Goal: Information Seeking & Learning: Learn about a topic

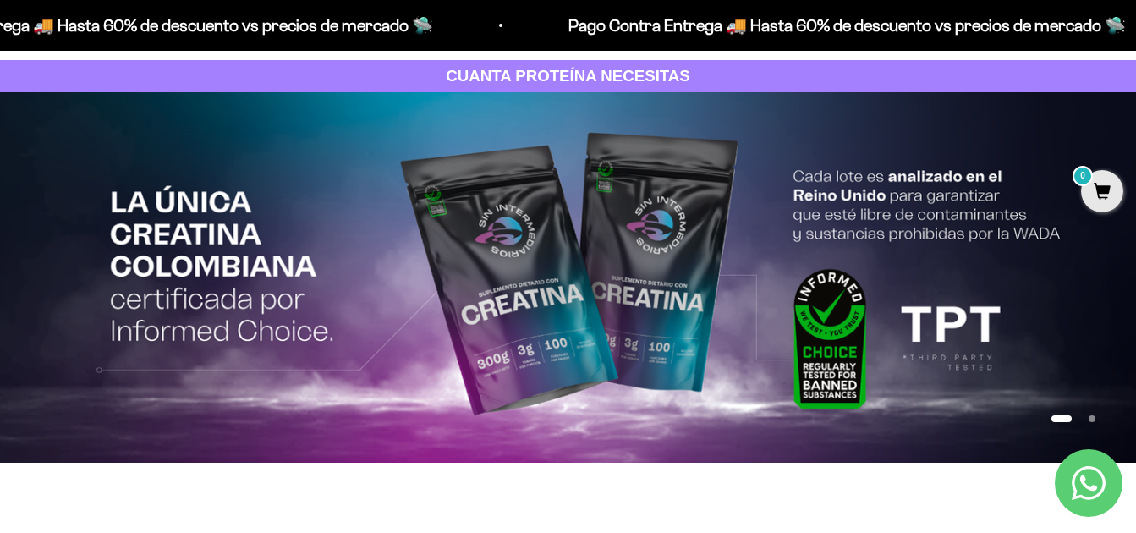
scroll to position [96, 0]
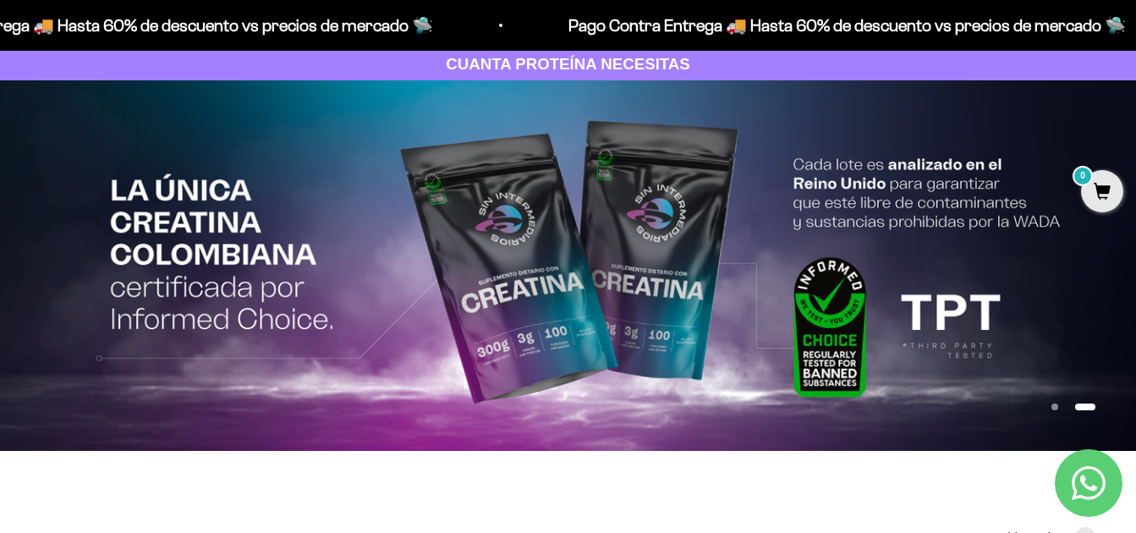
click at [1094, 407] on button "Ir al artículo 2" at bounding box center [1085, 406] width 20 height 7
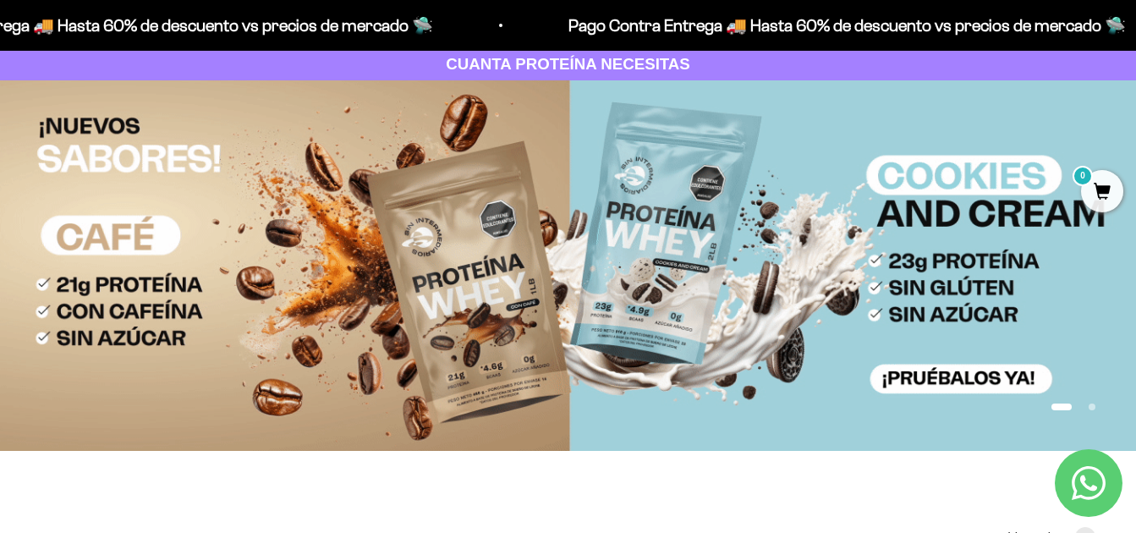
click at [1088, 406] on button "Ir al artículo 2" at bounding box center [1091, 406] width 7 height 7
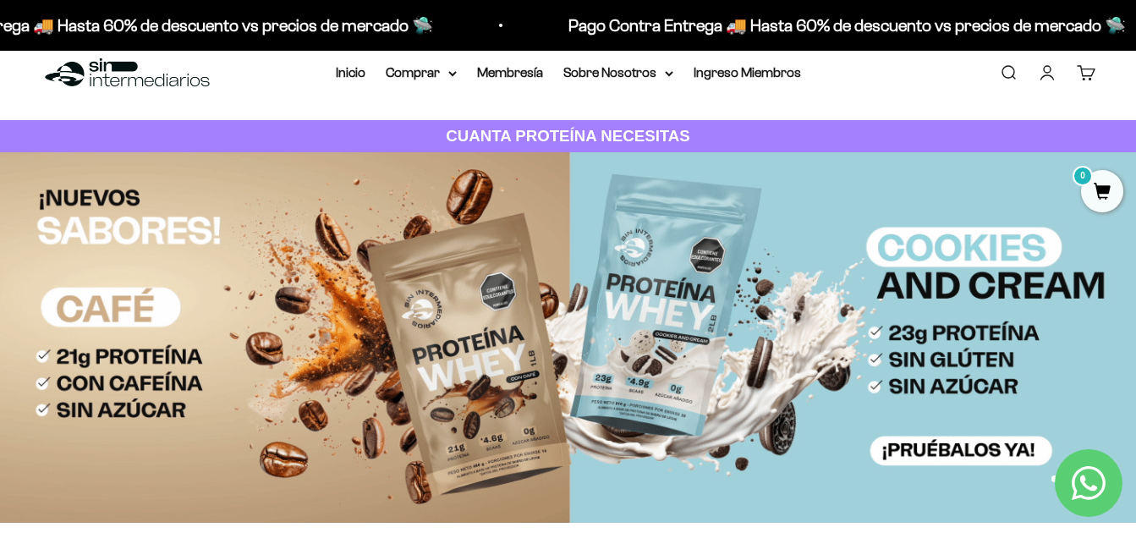
scroll to position [0, 0]
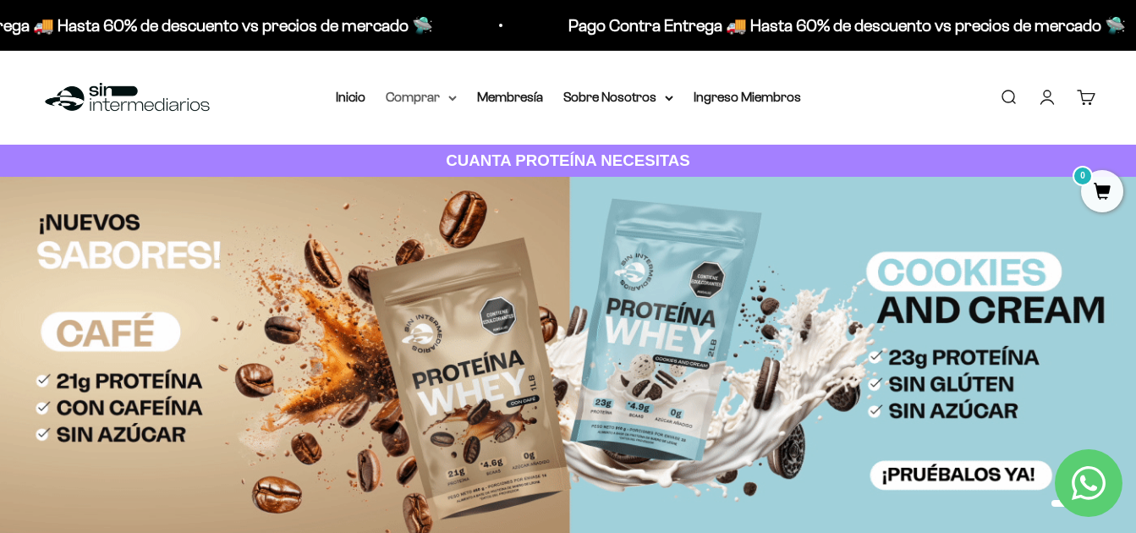
click at [431, 101] on summary "Comprar" at bounding box center [421, 97] width 71 height 22
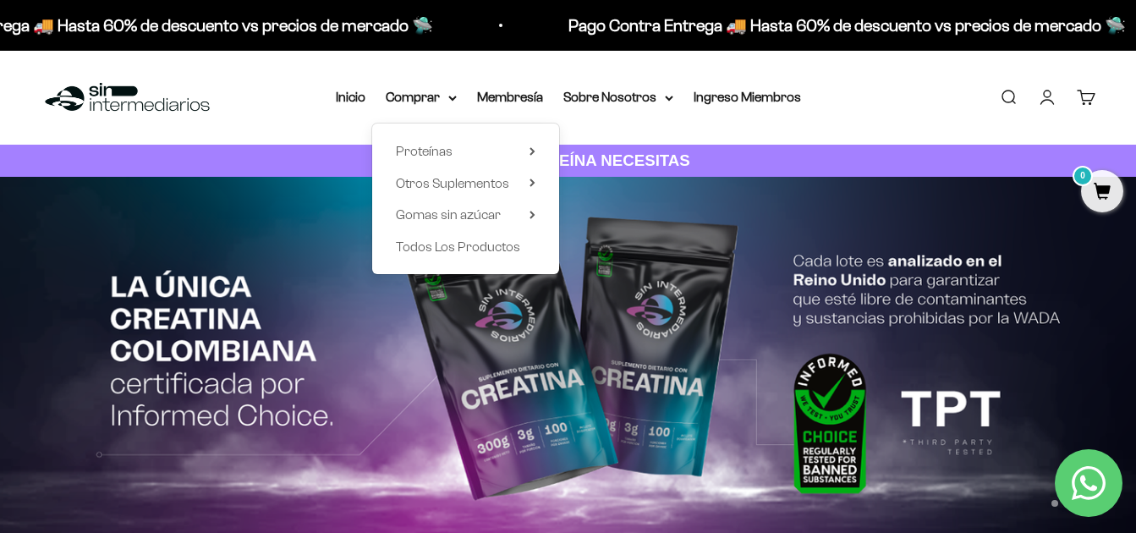
drag, startPoint x: 460, startPoint y: 148, endPoint x: 362, endPoint y: 141, distance: 98.3
click at [347, 139] on div "Menú Buscar Inicio Comprar Proteínas Ver Todos Whey Iso Vegan Pancakes Pre-Entr…" at bounding box center [568, 98] width 1136 height 94
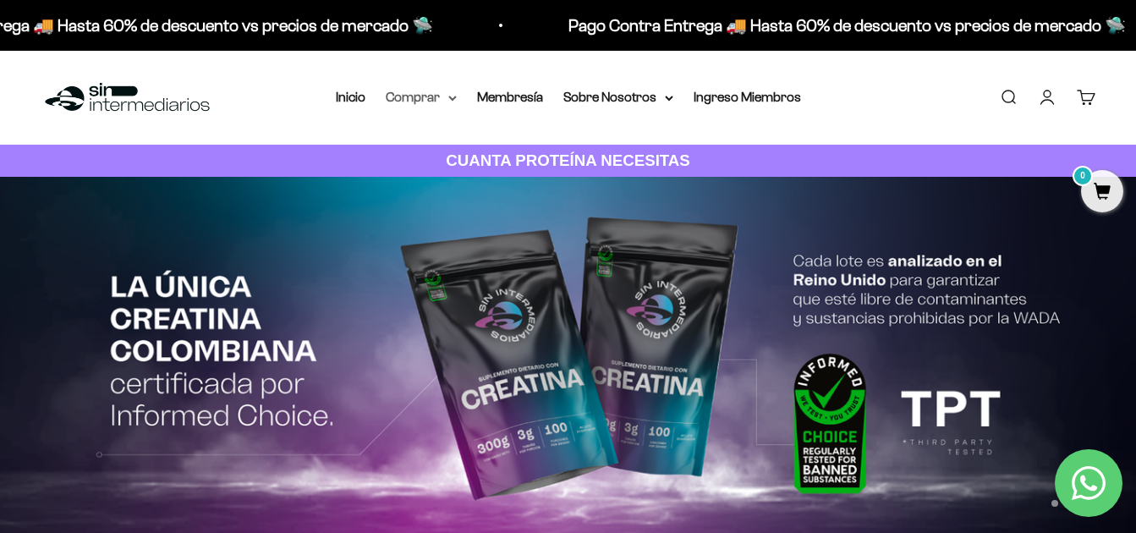
click at [417, 99] on summary "Comprar" at bounding box center [421, 97] width 71 height 22
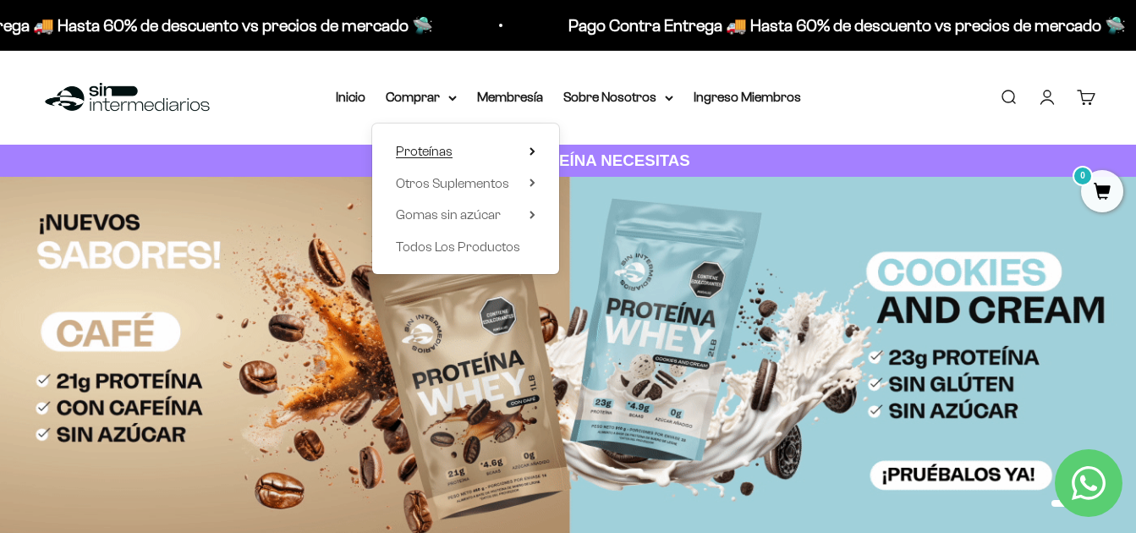
click at [529, 154] on icon at bounding box center [532, 151] width 6 height 8
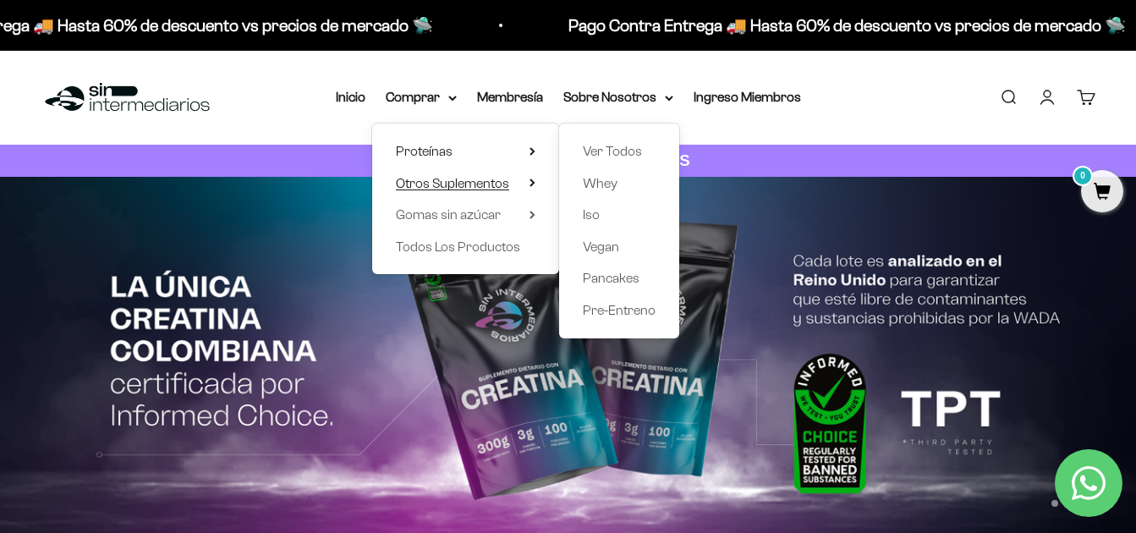
click at [501, 180] on span "Otros Suplementos" at bounding box center [452, 183] width 113 height 14
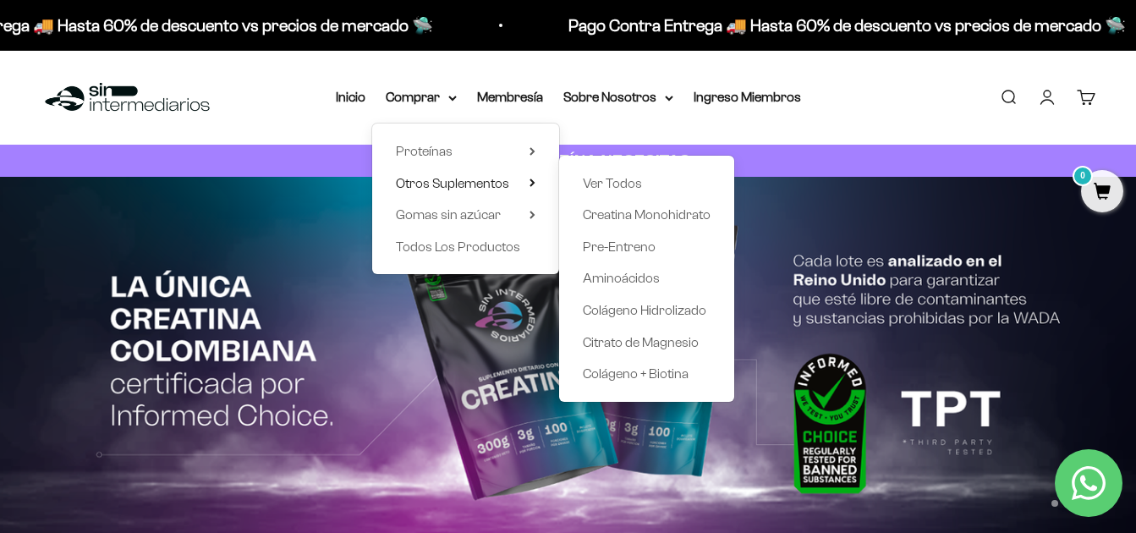
click at [863, 113] on div "Menú Buscar Inicio Comprar Proteínas Ver Todos Whey Iso Vegan Pancakes Pre-Entr…" at bounding box center [568, 98] width 1136 height 94
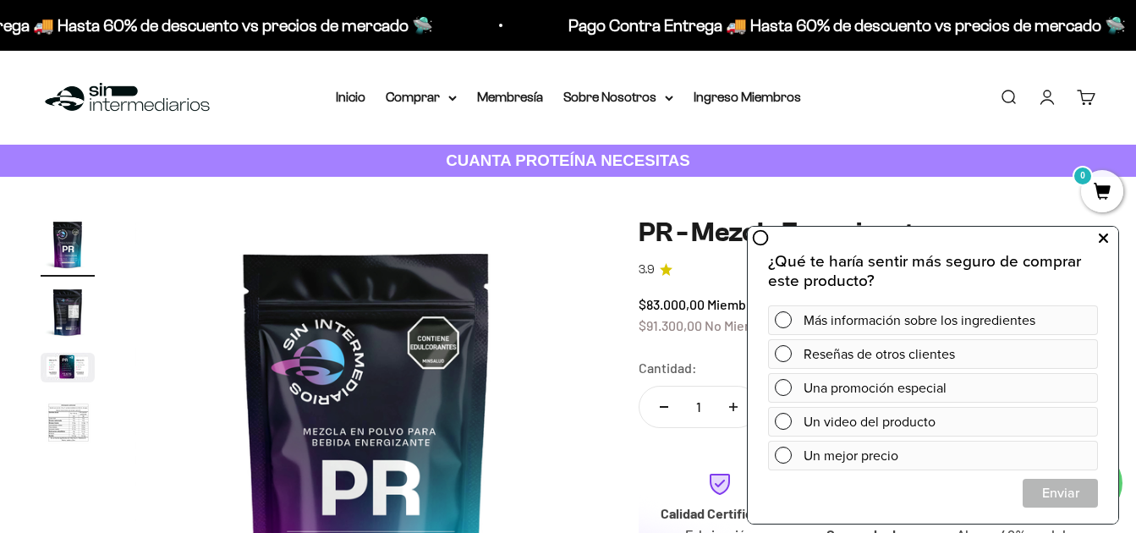
click at [1106, 238] on icon at bounding box center [1102, 238] width 9 height 22
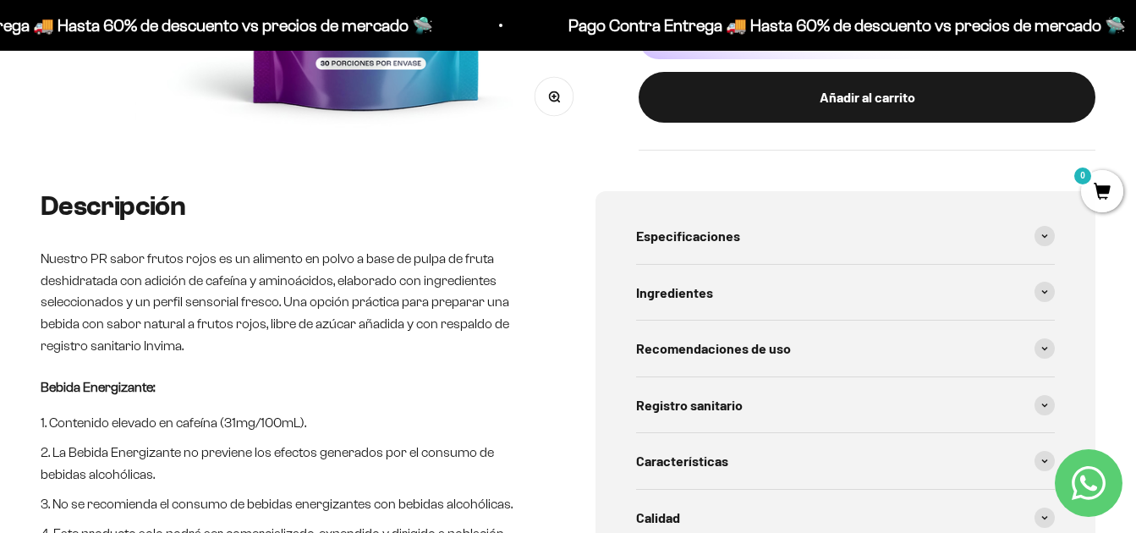
scroll to position [622, 0]
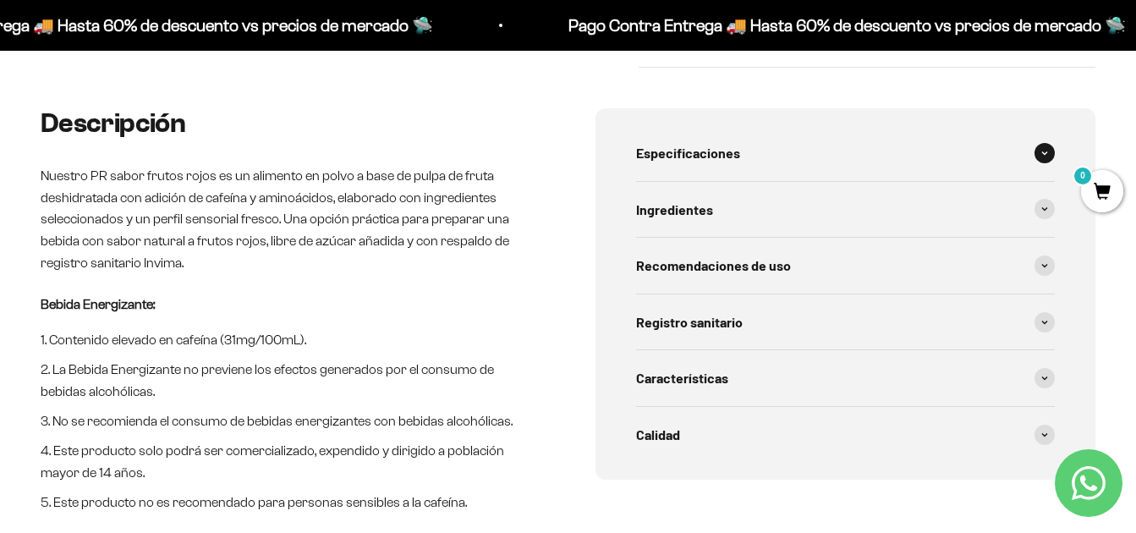
click at [1036, 142] on div "Especificaciones" at bounding box center [845, 153] width 419 height 56
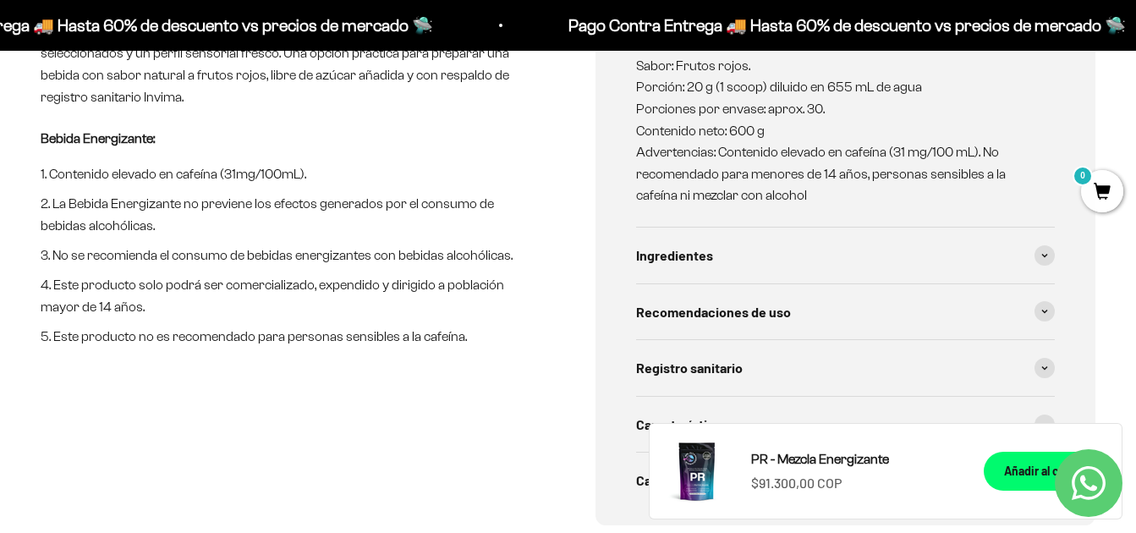
scroll to position [832, 0]
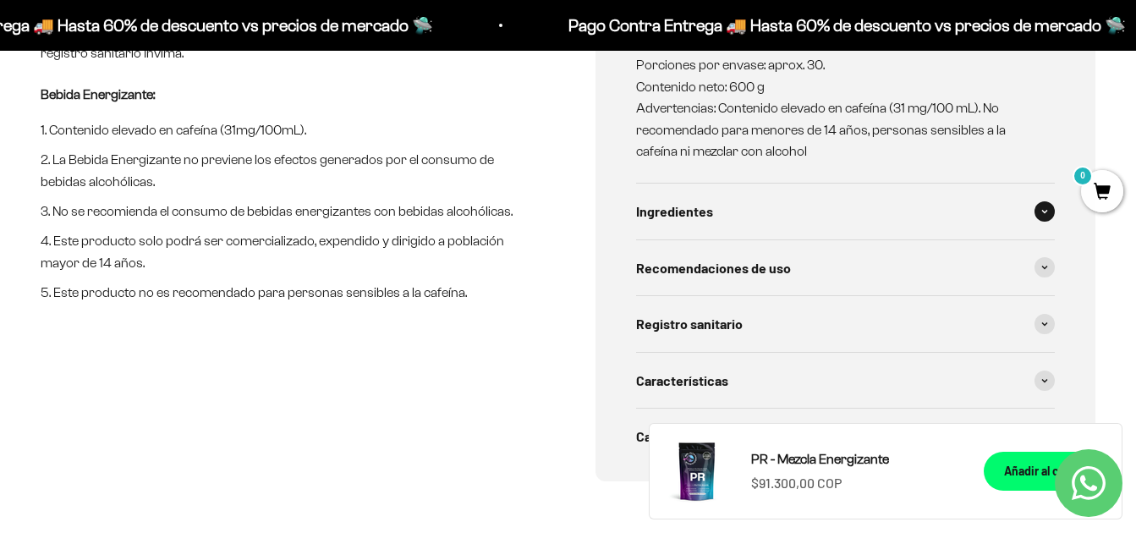
click at [1006, 222] on div "Ingredientes" at bounding box center [845, 211] width 419 height 56
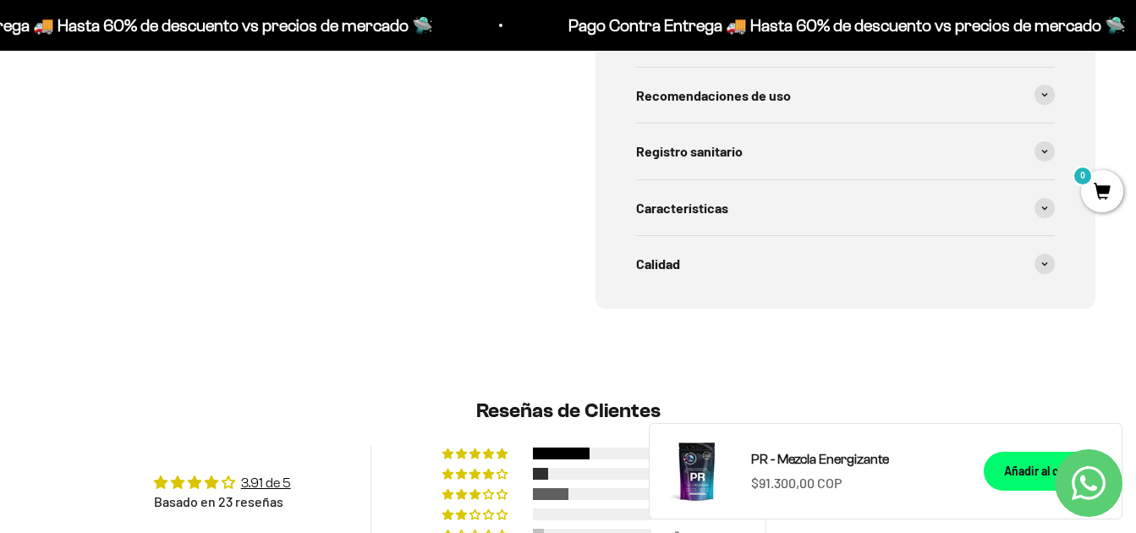
scroll to position [1092, 0]
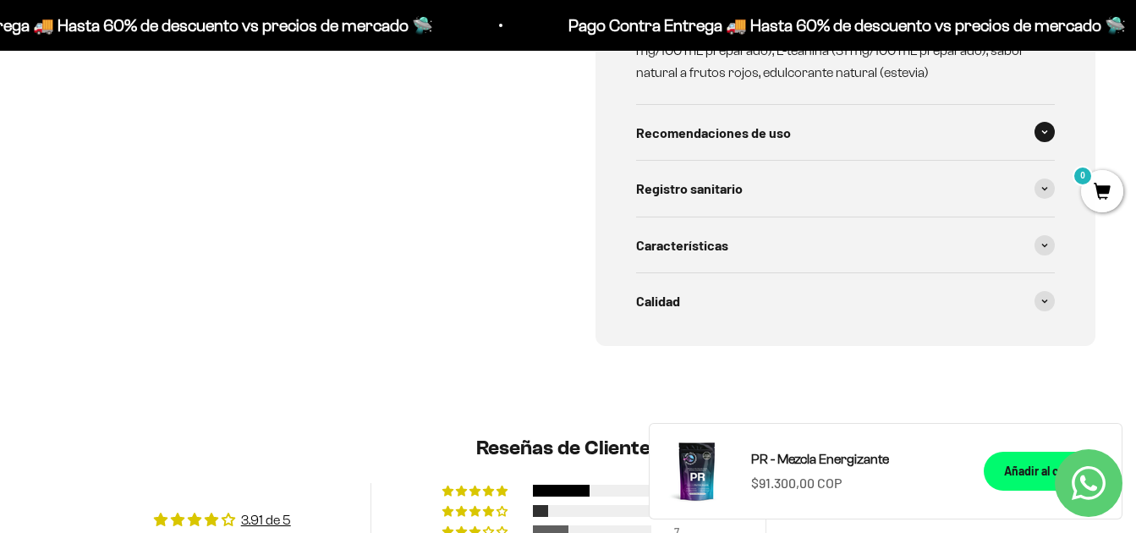
click at [1030, 132] on div "Recomendaciones de uso" at bounding box center [845, 133] width 419 height 56
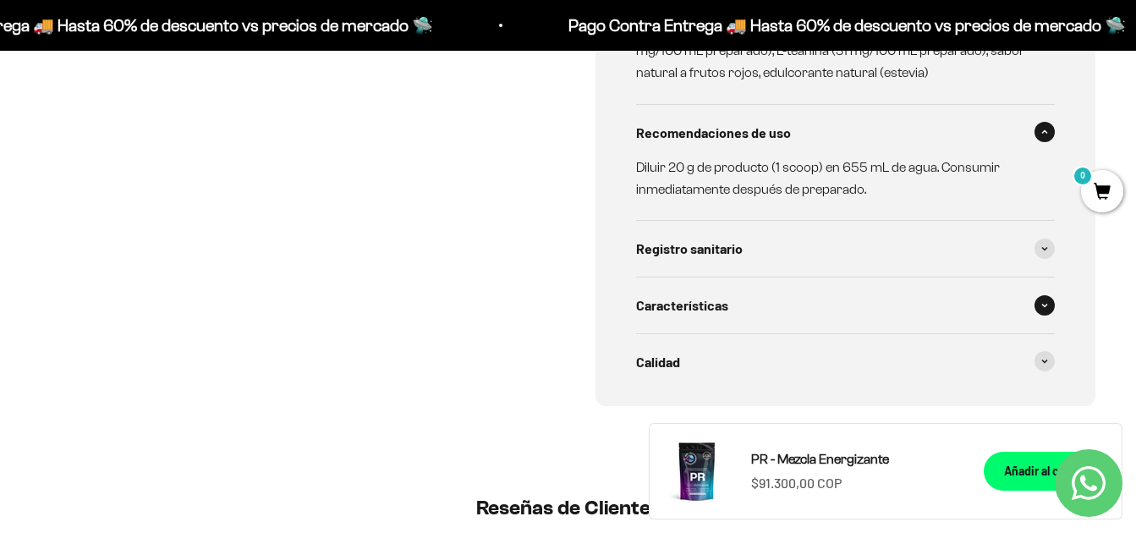
click at [1048, 300] on span at bounding box center [1044, 305] width 20 height 20
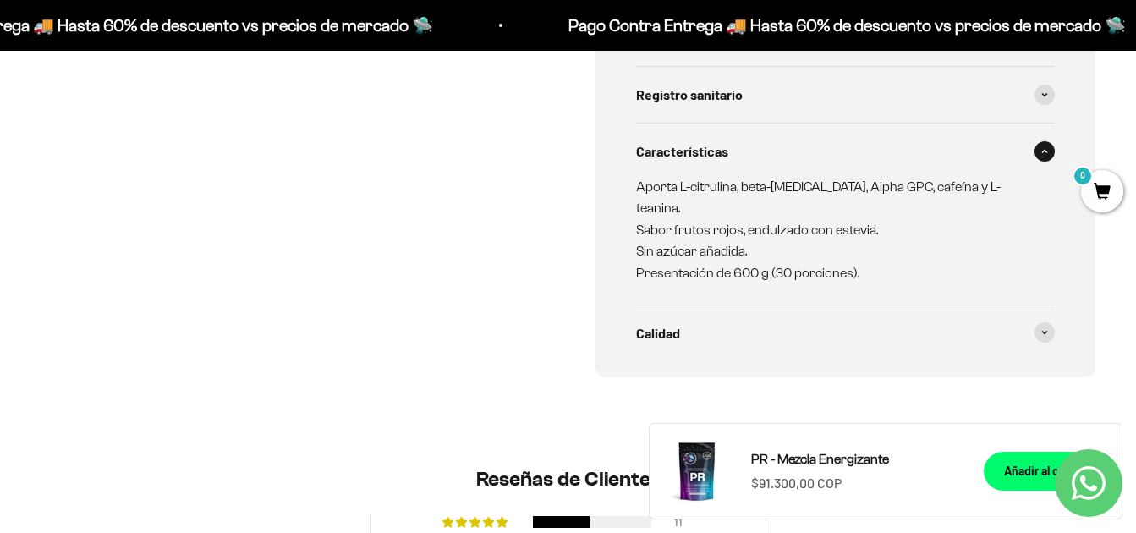
scroll to position [1269, 0]
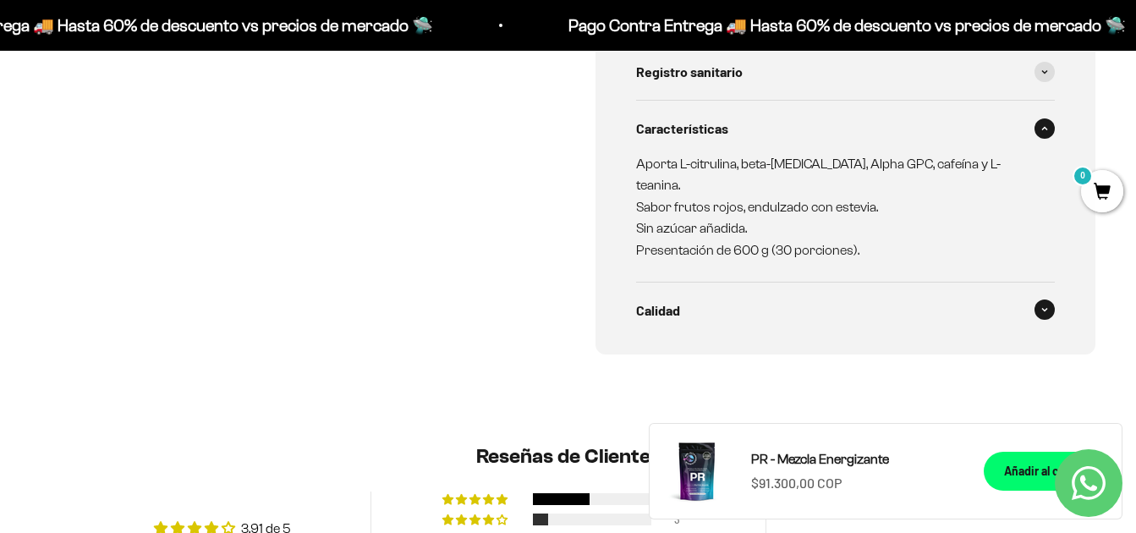
click at [1034, 299] on span at bounding box center [1044, 309] width 20 height 20
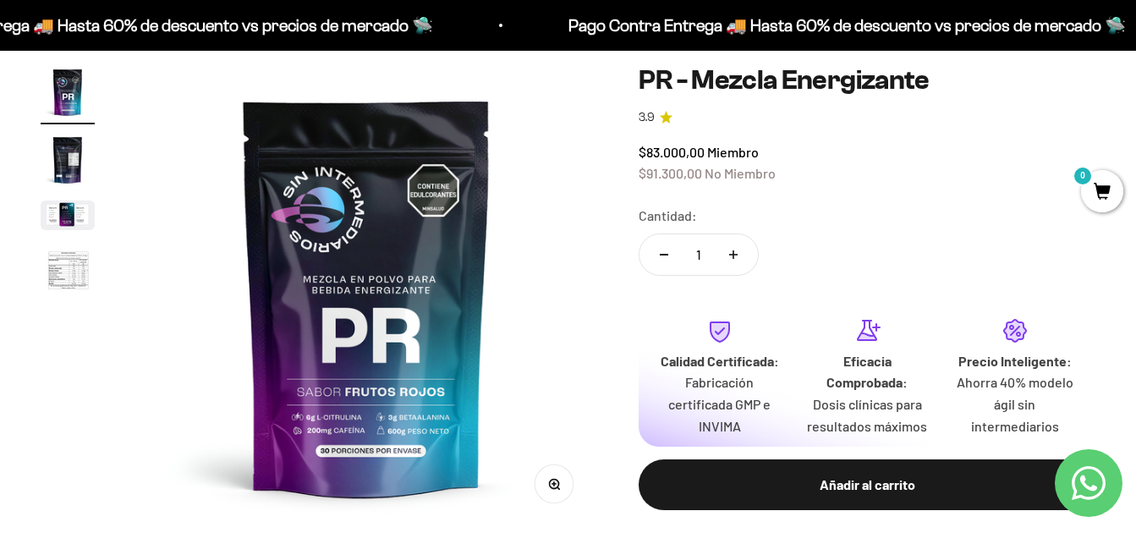
scroll to position [105, 0]
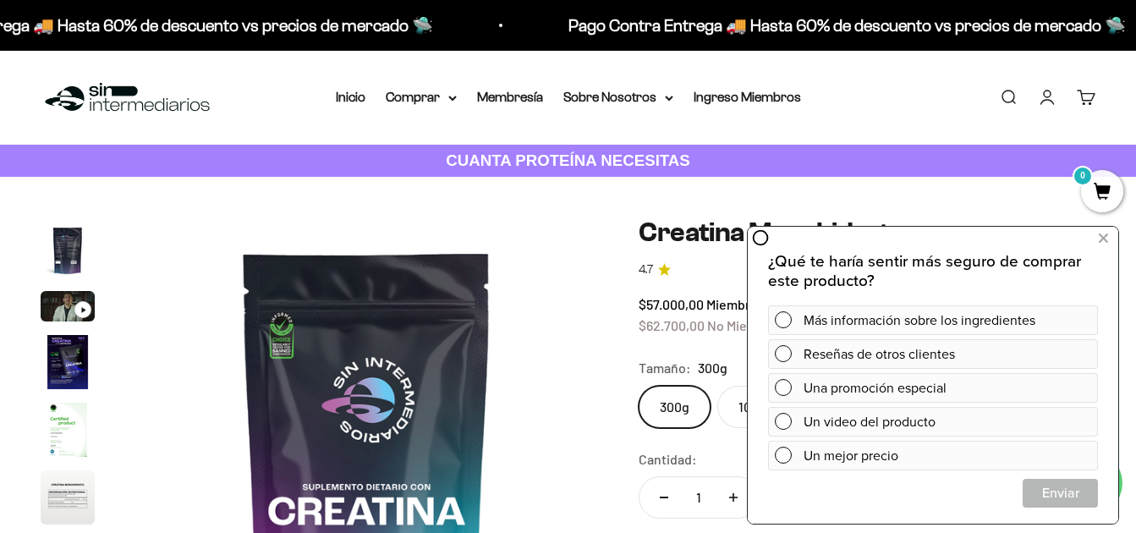
scroll to position [69, 0]
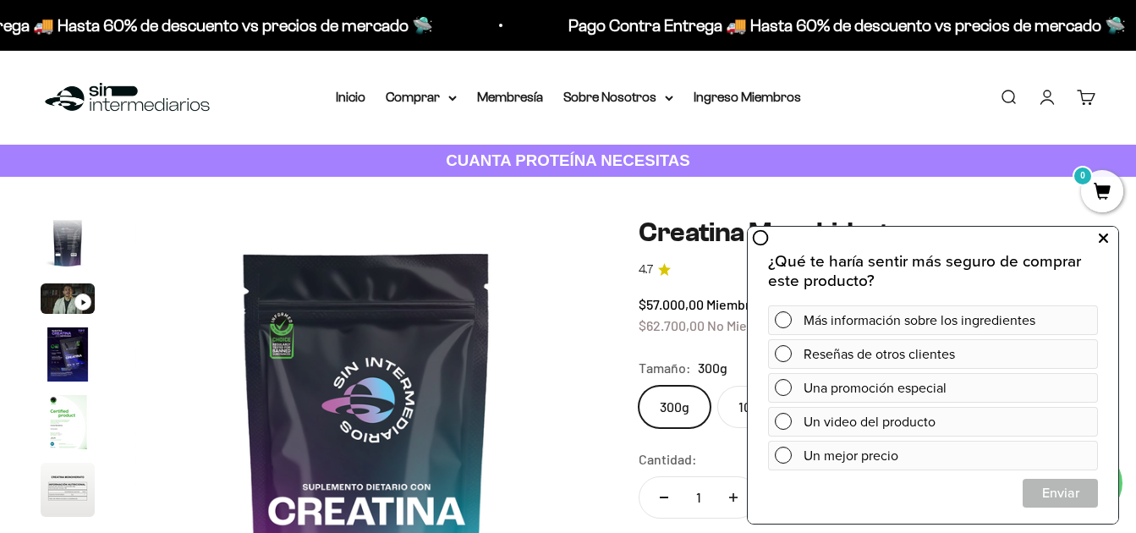
click at [1108, 233] on button at bounding box center [1102, 238] width 30 height 27
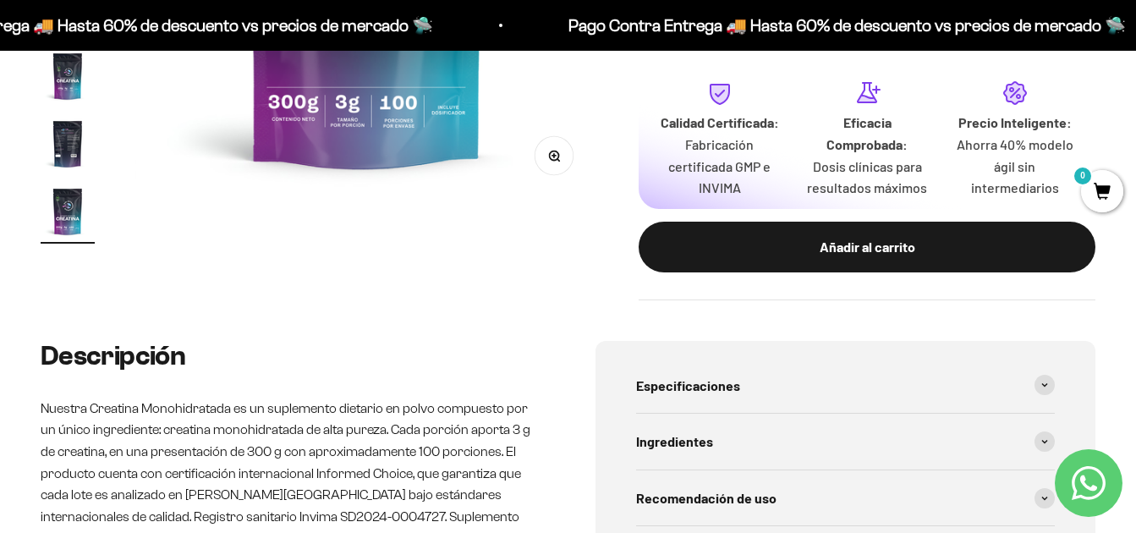
scroll to position [687, 0]
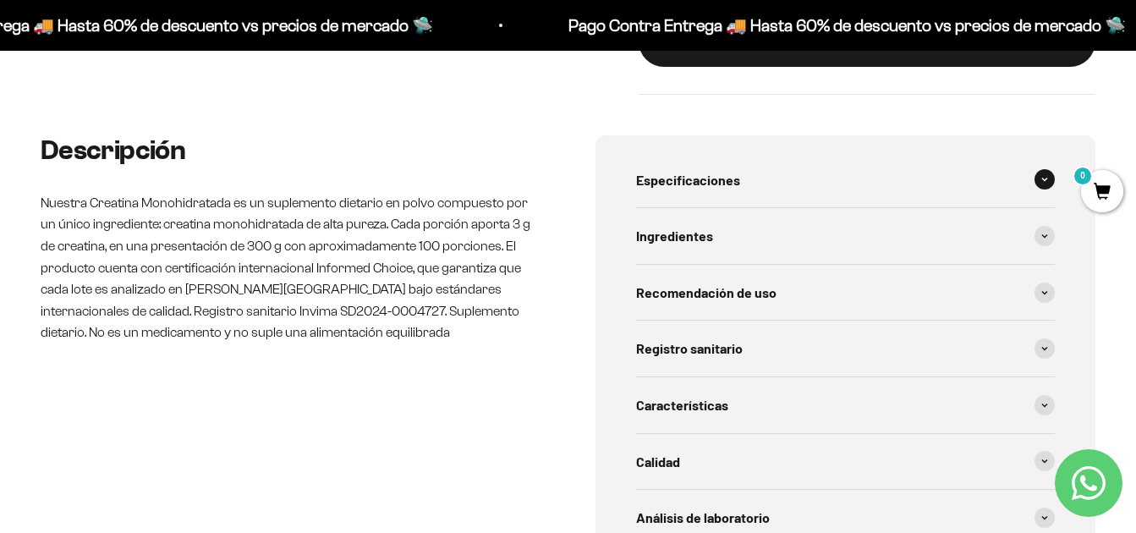
click at [1050, 170] on div "Especificaciones" at bounding box center [845, 180] width 419 height 56
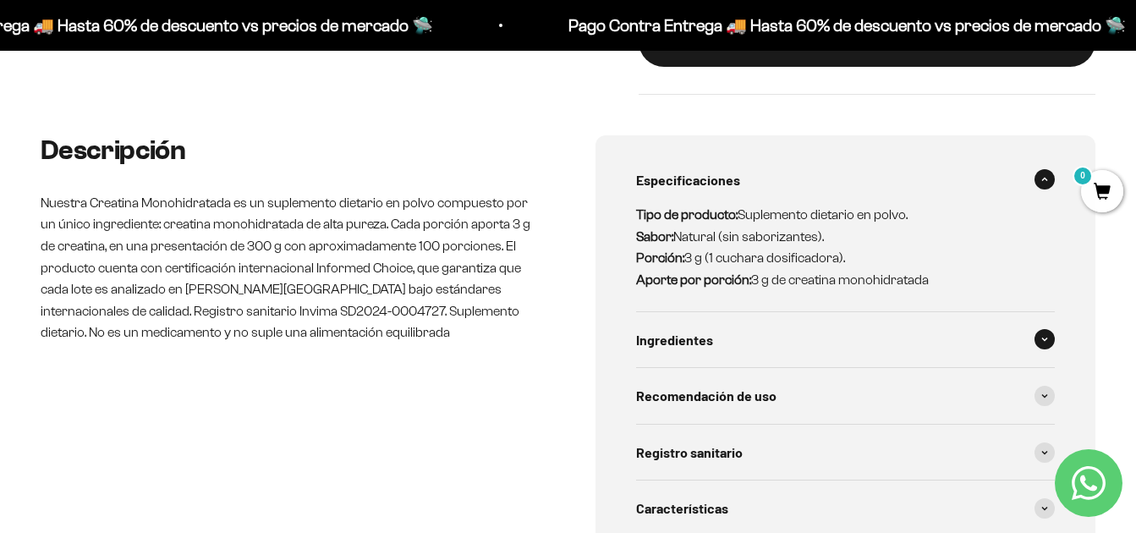
click at [1042, 335] on span at bounding box center [1044, 339] width 20 height 20
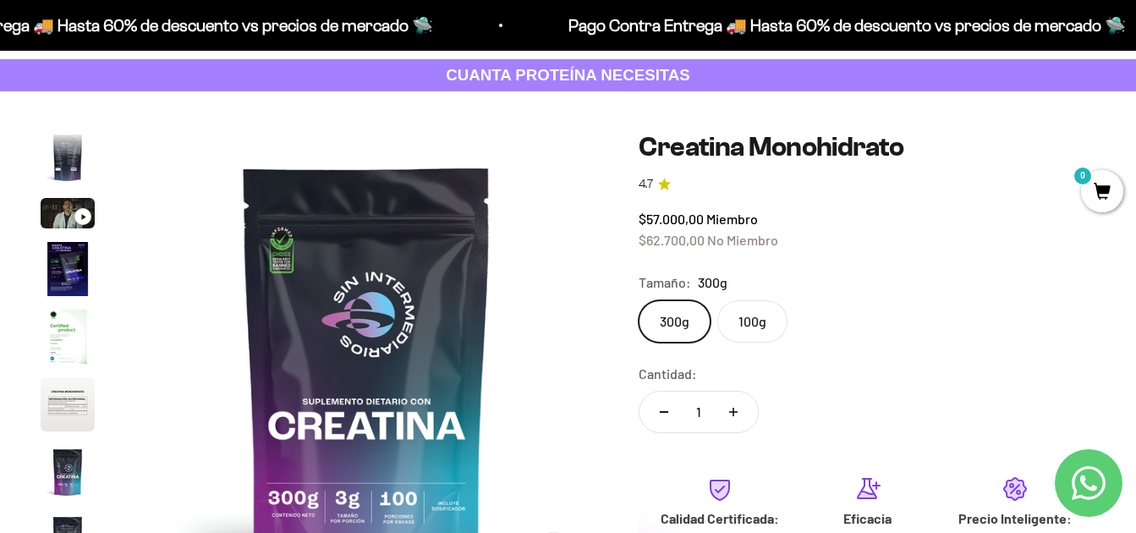
scroll to position [123, 0]
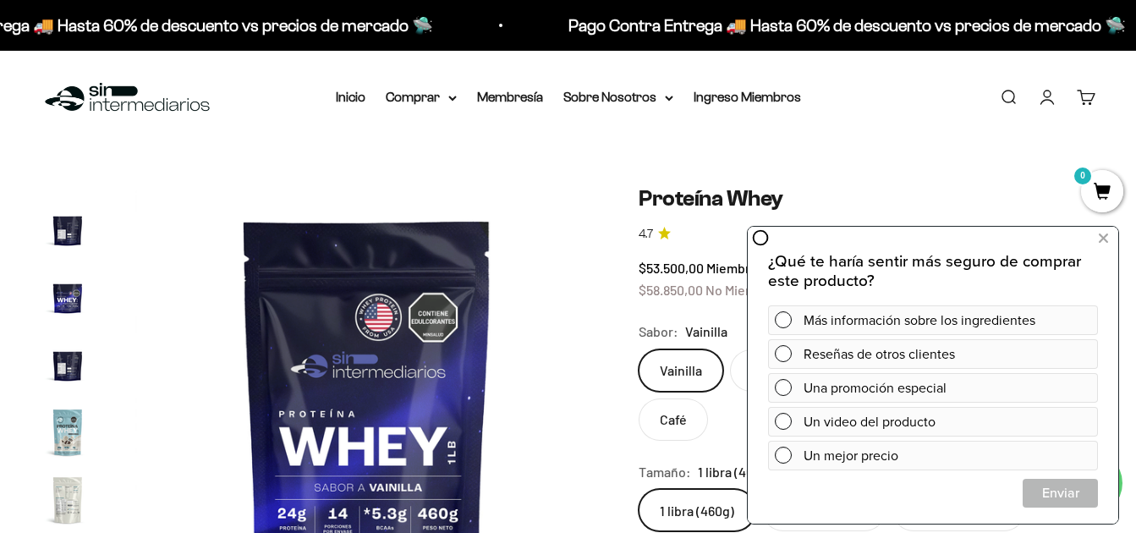
scroll to position [813, 0]
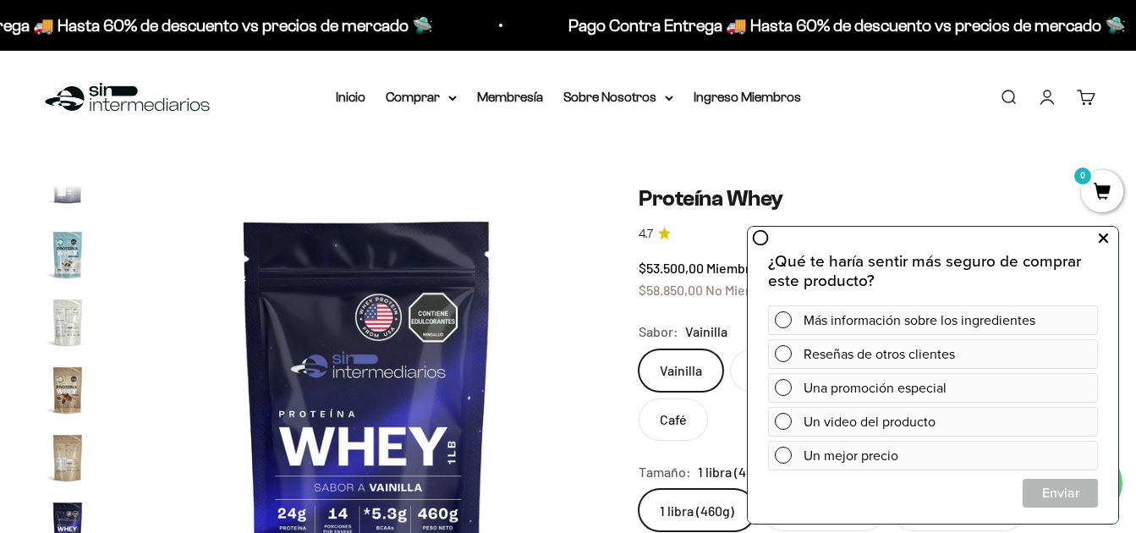
click at [1107, 238] on icon at bounding box center [1102, 238] width 9 height 22
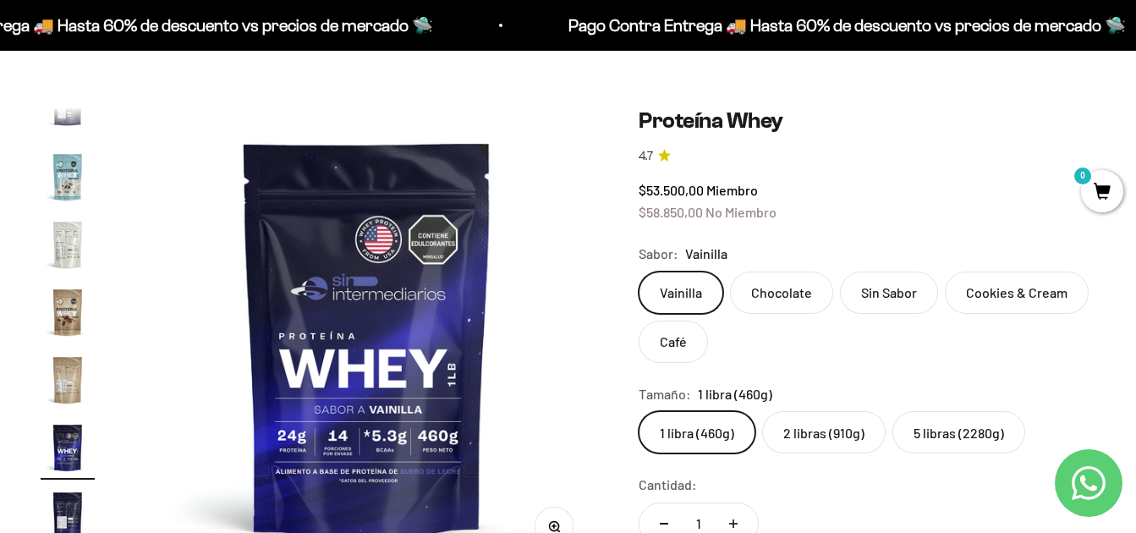
scroll to position [112, 0]
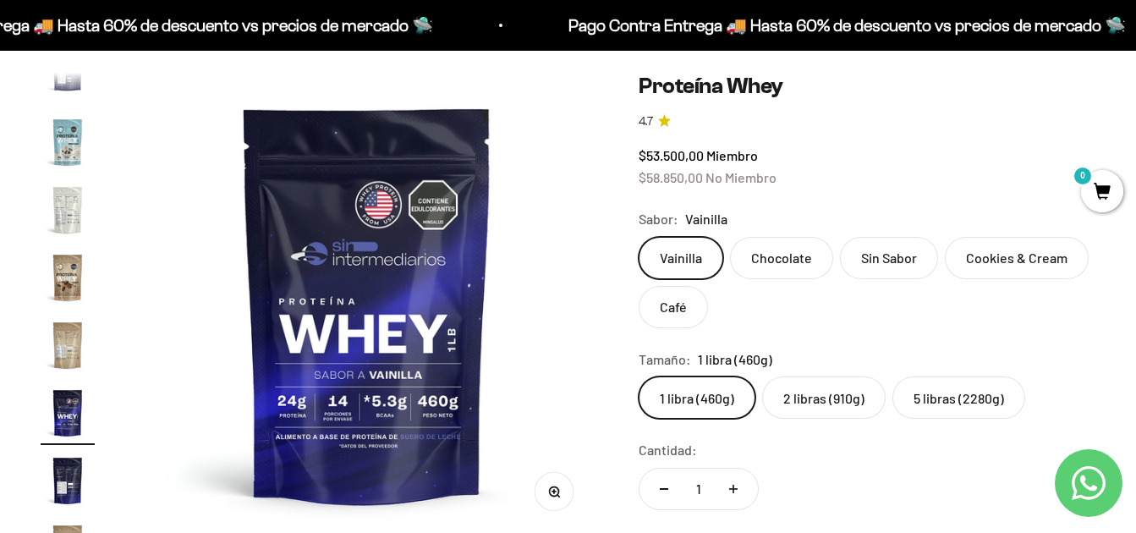
click at [825, 404] on label "2 libras (910g)" at bounding box center [823, 397] width 123 height 42
click at [638, 376] on input "2 libras (910g)" at bounding box center [638, 375] width 1 height 1
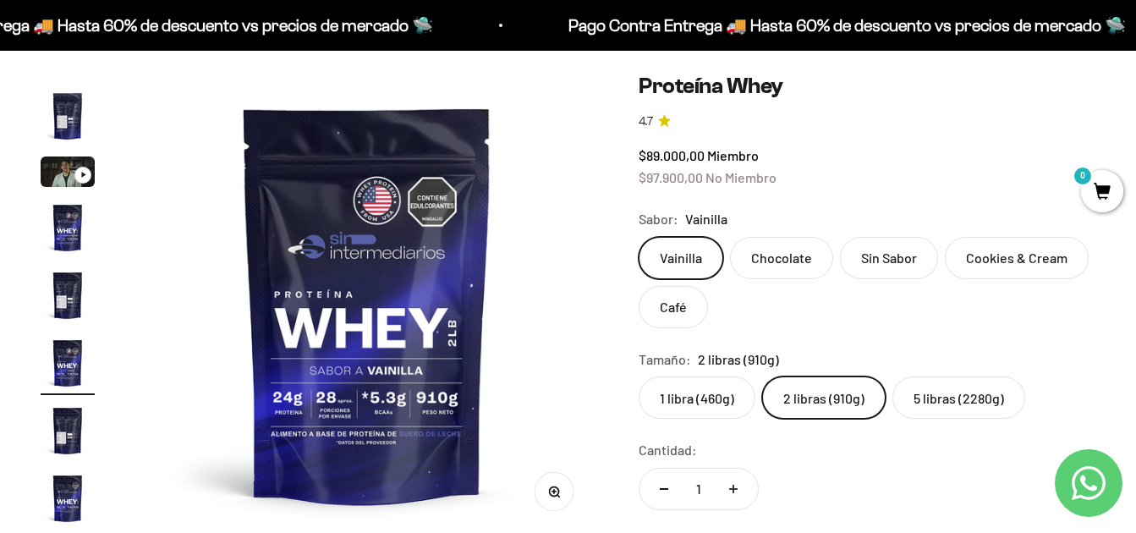
scroll to position [31, 0]
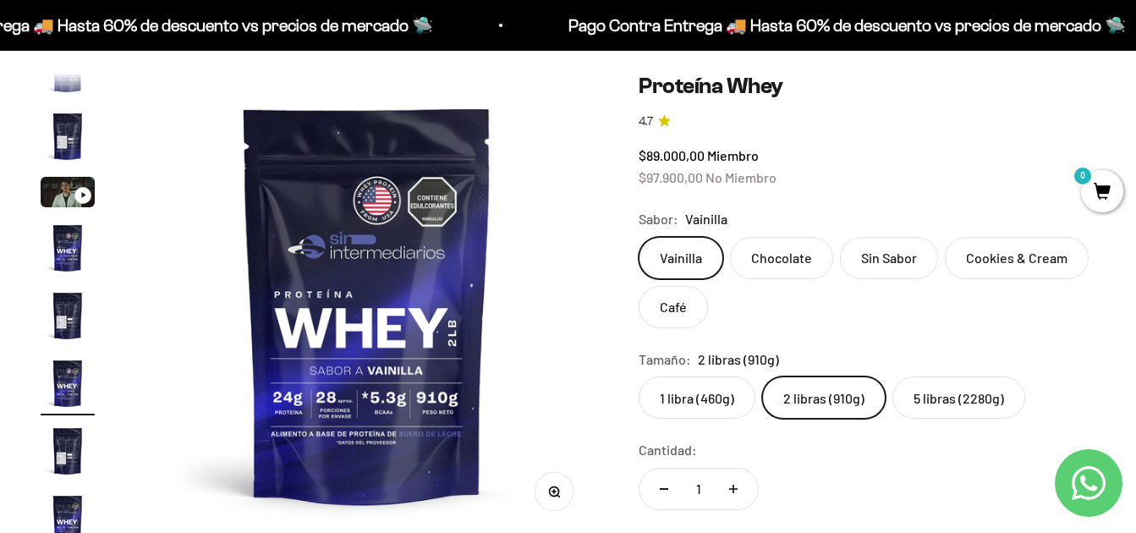
click at [962, 391] on label "5 libras (2280g)" at bounding box center [958, 397] width 133 height 42
click at [638, 376] on input "5 libras (2280g)" at bounding box center [638, 375] width 1 height 1
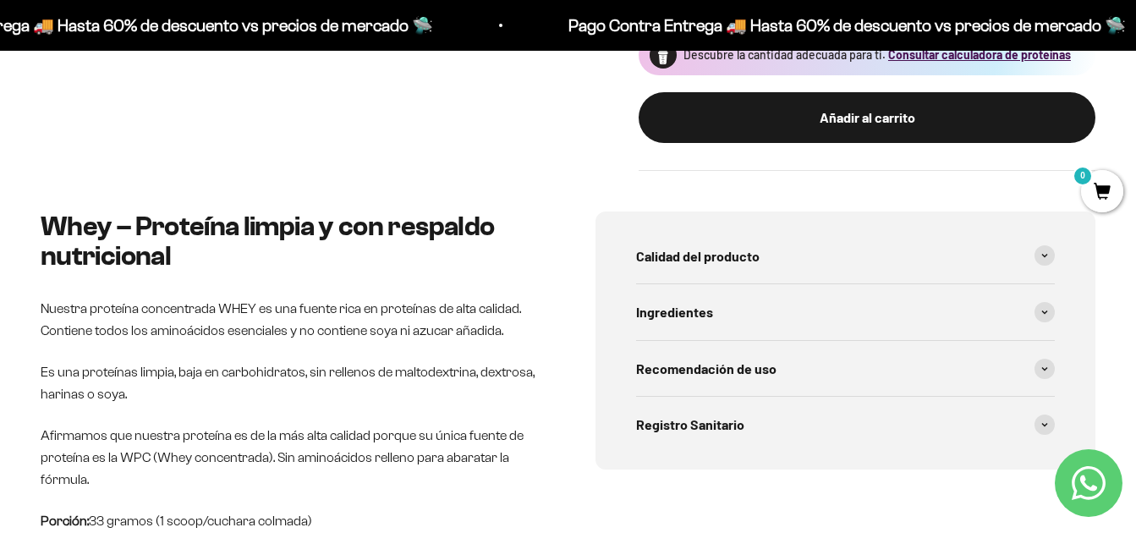
scroll to position [790, 0]
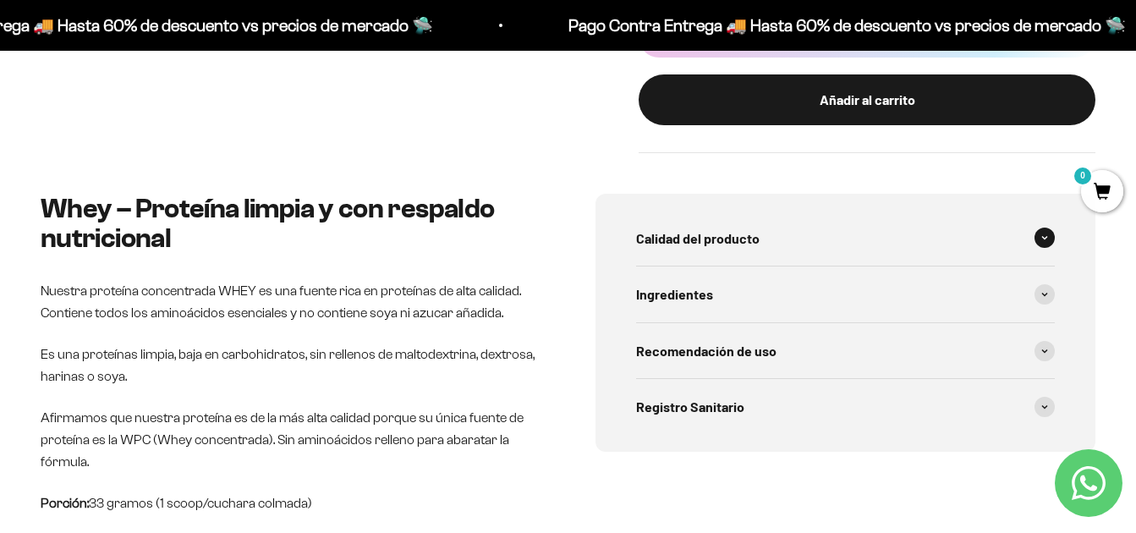
click at [1041, 236] on icon at bounding box center [1044, 237] width 7 height 5
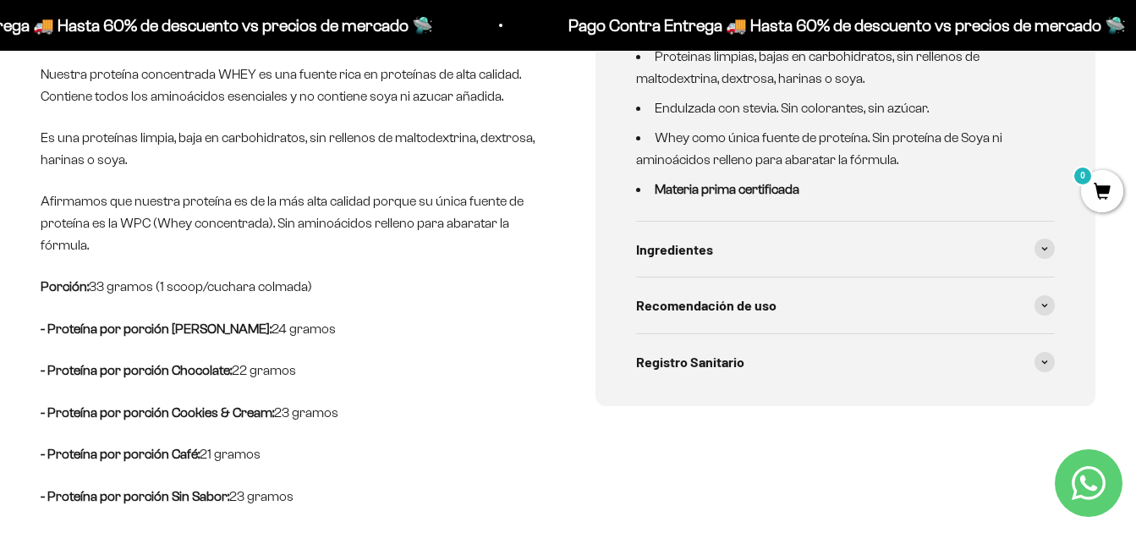
scroll to position [1024, 0]
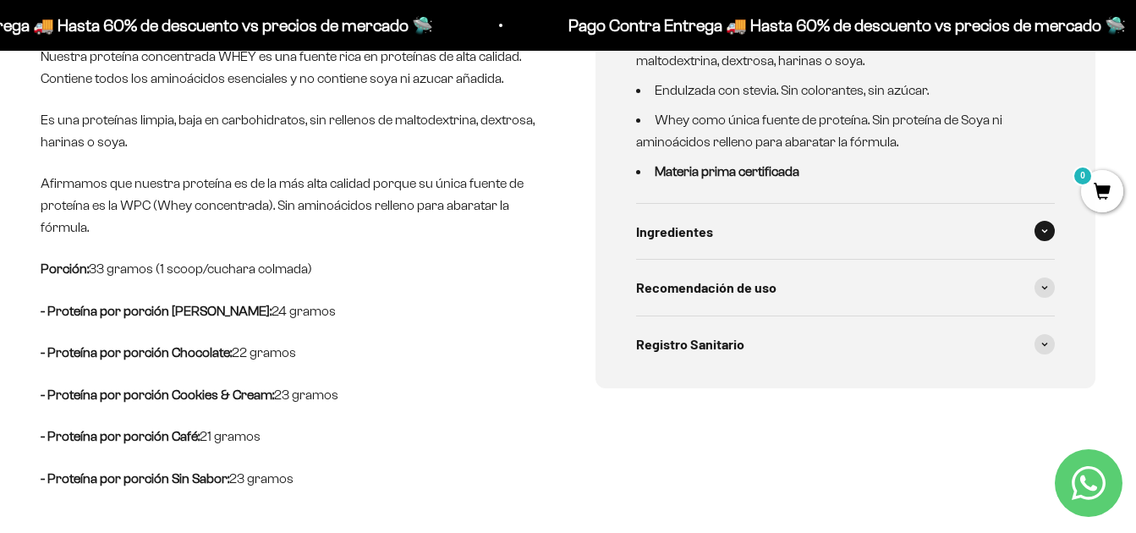
click at [1047, 234] on span at bounding box center [1044, 231] width 20 height 20
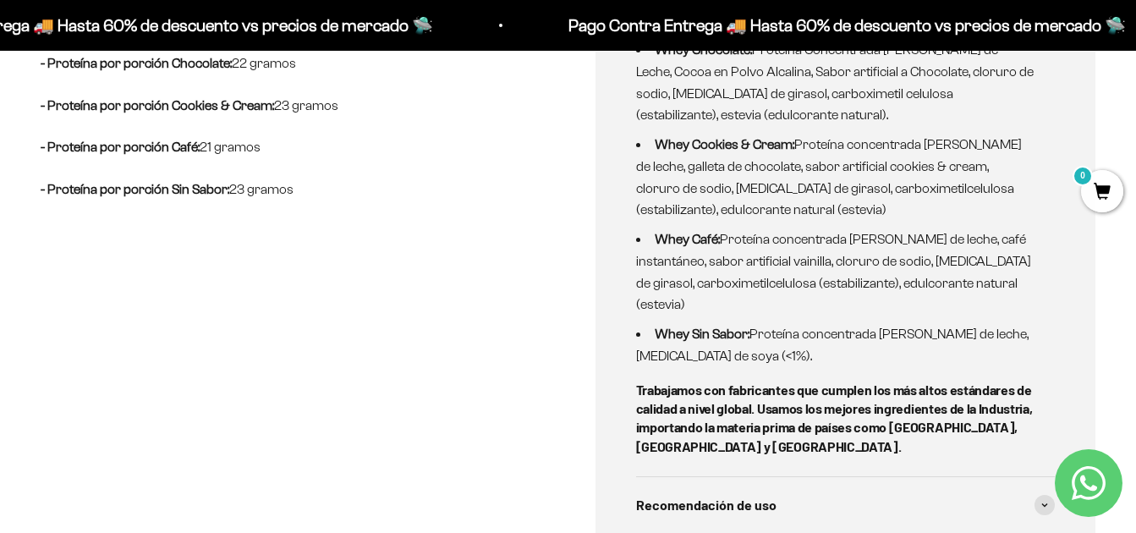
scroll to position [1304, 0]
